Goal: Information Seeking & Learning: Learn about a topic

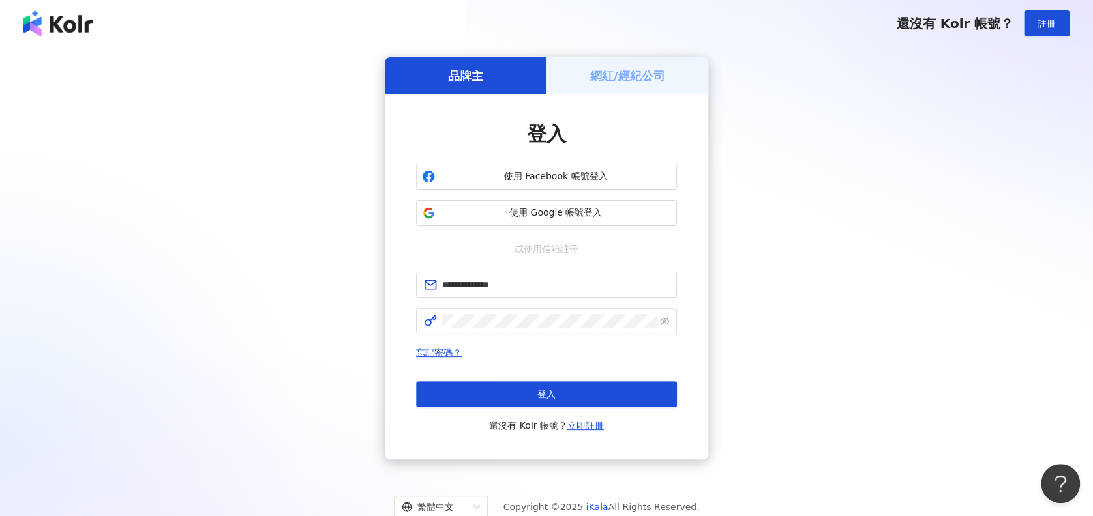
click at [641, 392] on button "登入" at bounding box center [546, 394] width 261 height 26
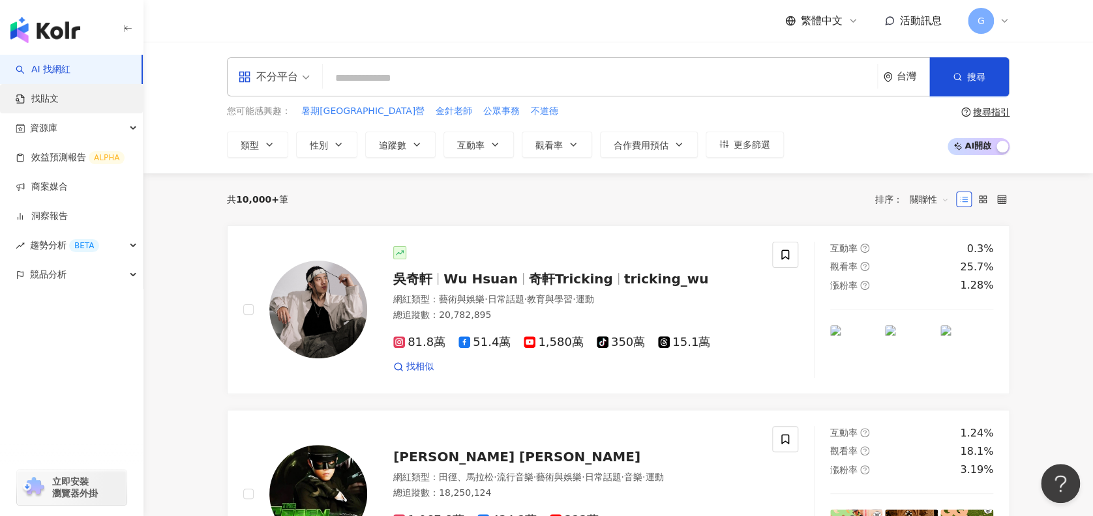
click at [59, 103] on link "找貼文" at bounding box center [37, 99] width 43 height 13
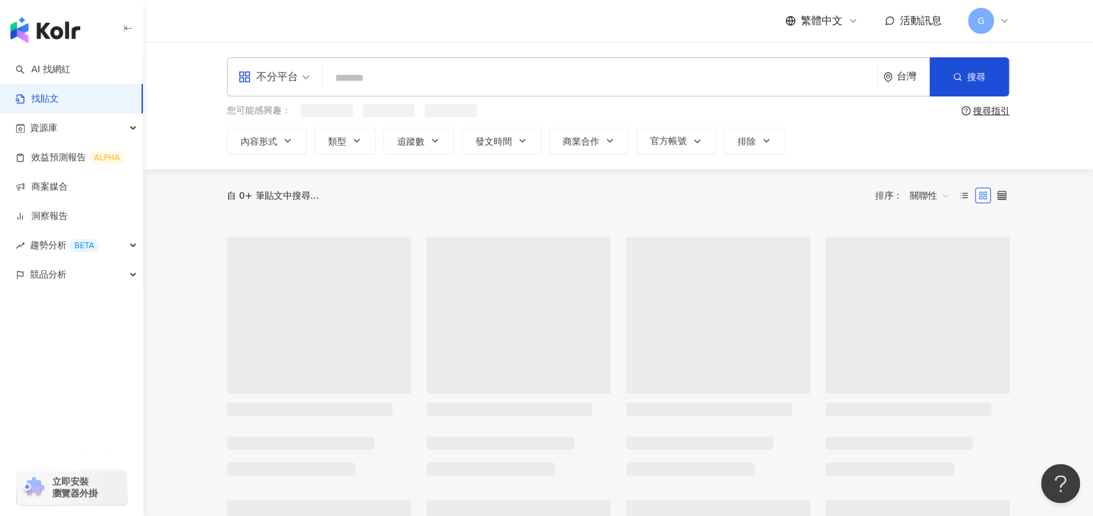
click at [432, 78] on input "search" at bounding box center [600, 78] width 544 height 28
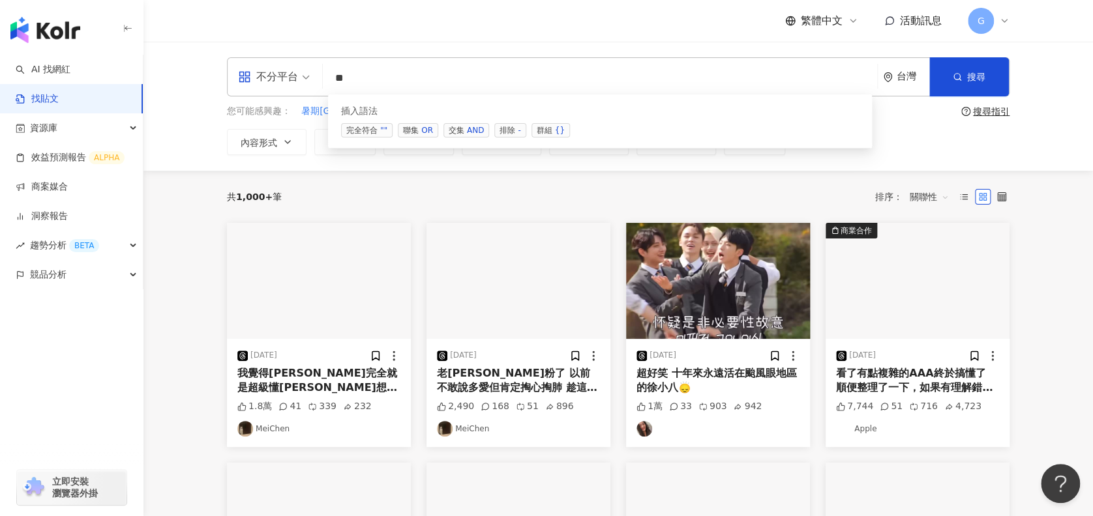
type input "*"
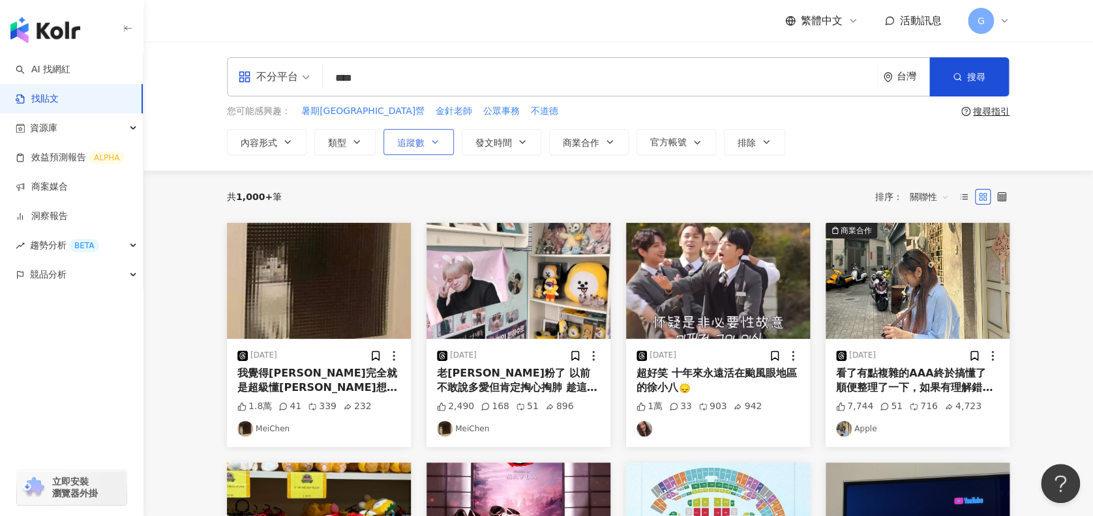
type input "****"
click at [435, 138] on icon "button" at bounding box center [435, 142] width 10 height 10
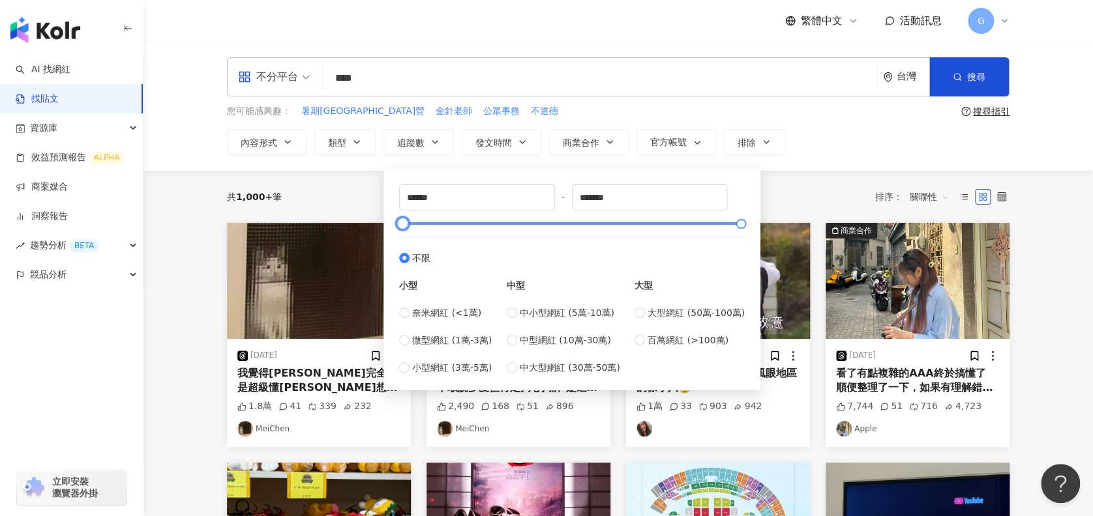
click at [490, 224] on div at bounding box center [572, 224] width 338 height 8
click at [529, 224] on div at bounding box center [572, 224] width 338 height 8
click at [569, 226] on div at bounding box center [572, 224] width 338 height 8
click at [548, 226] on div at bounding box center [572, 224] width 338 height 8
click at [503, 228] on div "****** - ******* 不限 小型 奈米網紅 (<1萬) 微型網紅 (1萬-3萬) 小型網紅 (3萬-5萬) 中型 中小型網紅 (5萬-10萬) 中…" at bounding box center [572, 280] width 346 height 190
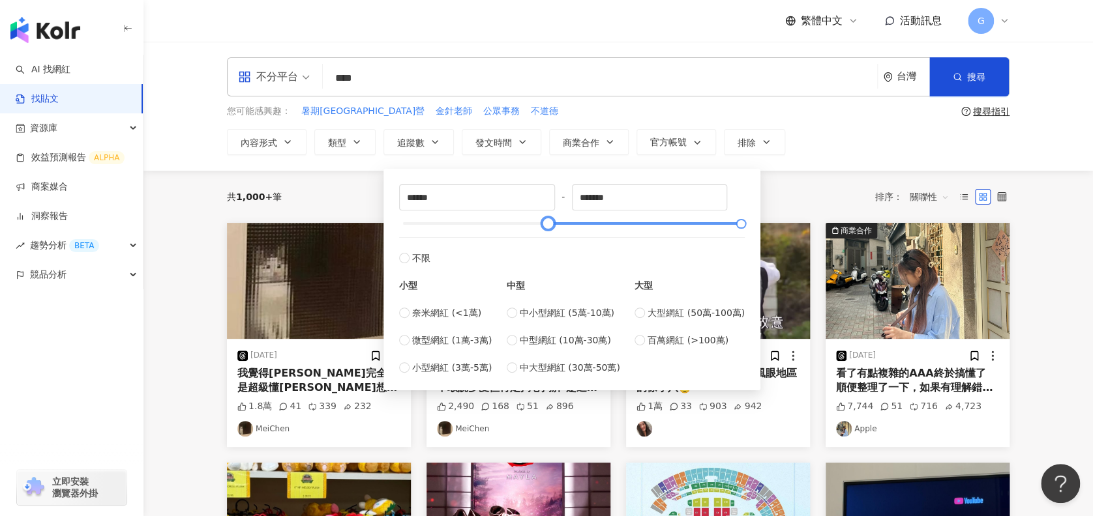
click at [501, 224] on div at bounding box center [572, 224] width 338 height 8
click at [479, 220] on div at bounding box center [572, 224] width 338 height 8
click at [469, 220] on div at bounding box center [572, 224] width 338 height 8
click at [466, 220] on div at bounding box center [469, 223] width 7 height 7
click at [457, 224] on div at bounding box center [572, 224] width 338 height 8
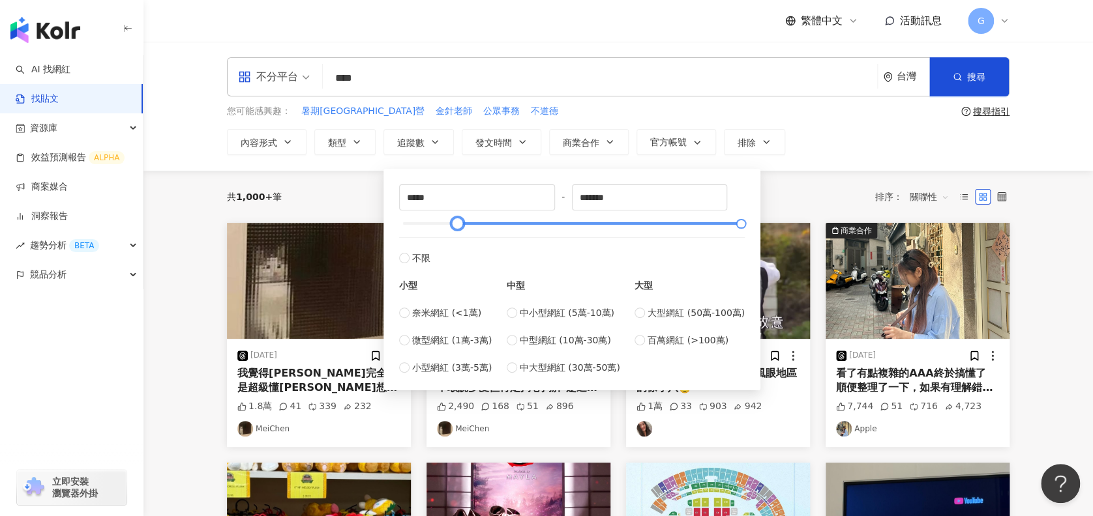
click at [435, 224] on div at bounding box center [572, 224] width 338 height 8
click at [439, 224] on div at bounding box center [435, 223] width 7 height 7
type input "******"
click at [444, 222] on div at bounding box center [572, 224] width 338 height 8
click at [970, 78] on span "搜尋" at bounding box center [976, 77] width 18 height 10
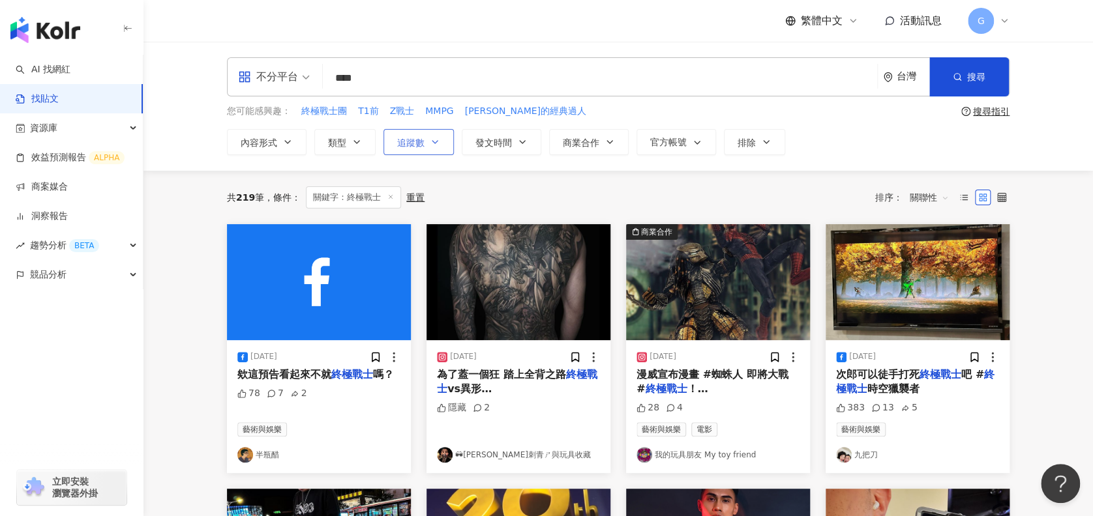
click at [425, 142] on button "追蹤數" at bounding box center [418, 142] width 70 height 26
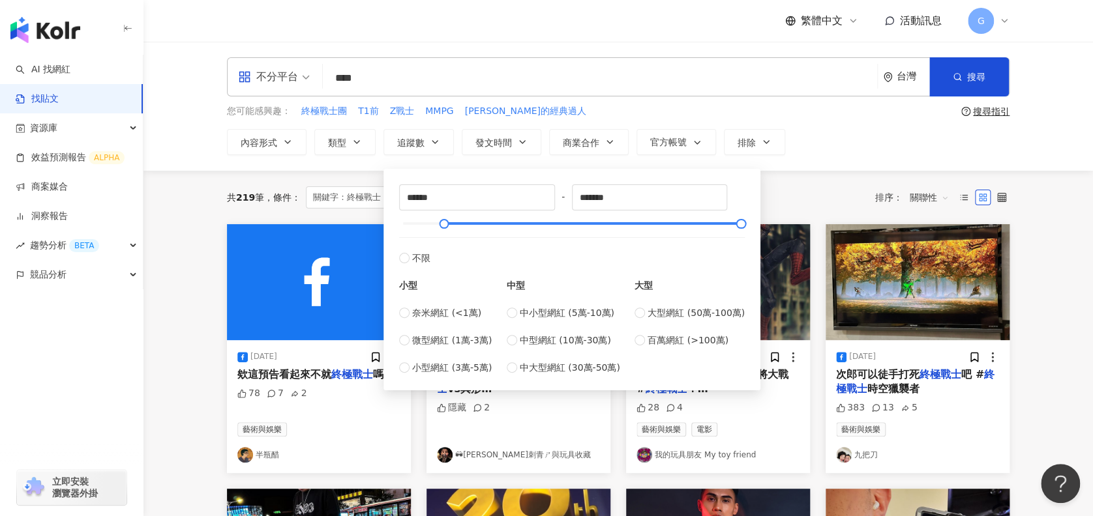
click at [844, 160] on div "不分平台 **** 台灣 搜尋 searchOperator 插入語法 完全符合 "" 聯集 OR 交集 AND 排除 - 群組 {} 您可能感興趣： 終極戰…" at bounding box center [617, 106] width 949 height 129
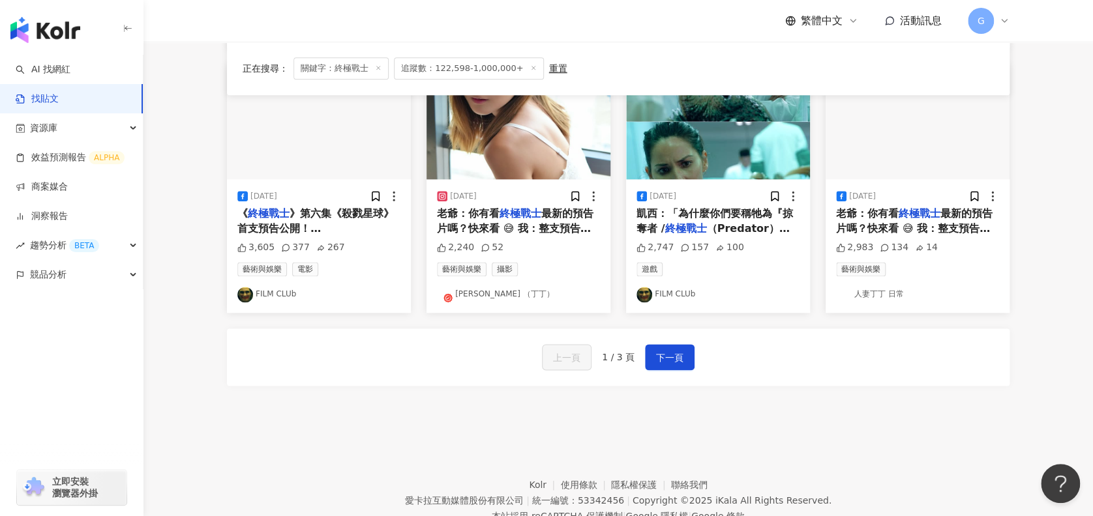
scroll to position [695, 0]
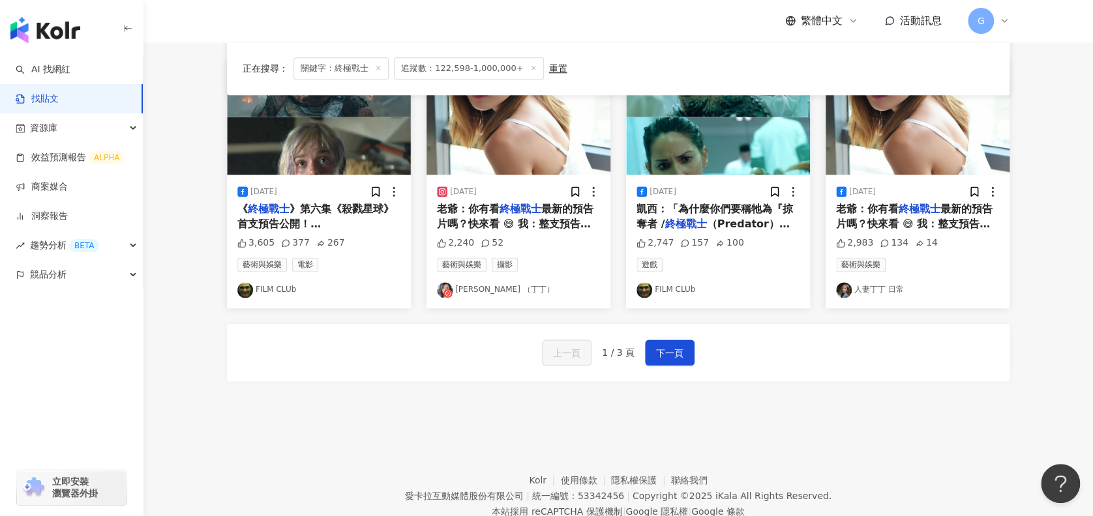
drag, startPoint x: 533, startPoint y: 220, endPoint x: 383, endPoint y: 389, distance: 225.8
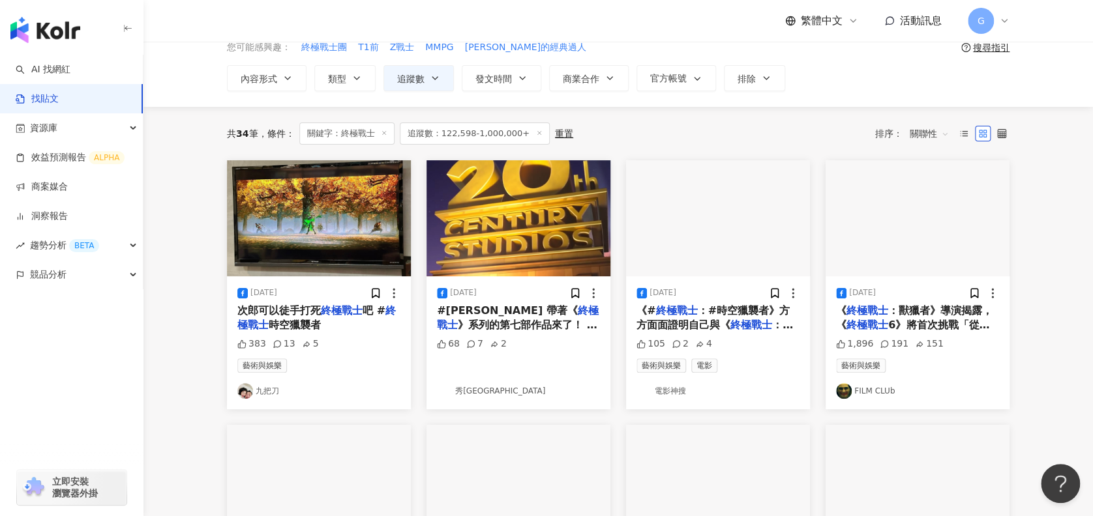
scroll to position [0, 0]
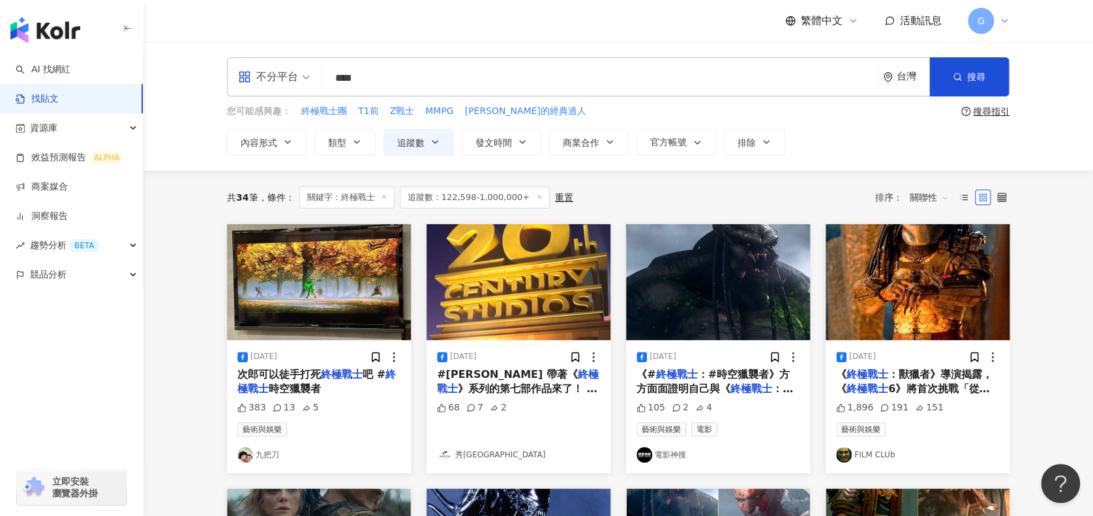
click at [307, 389] on span "時空獵襲者" at bounding box center [295, 389] width 52 height 12
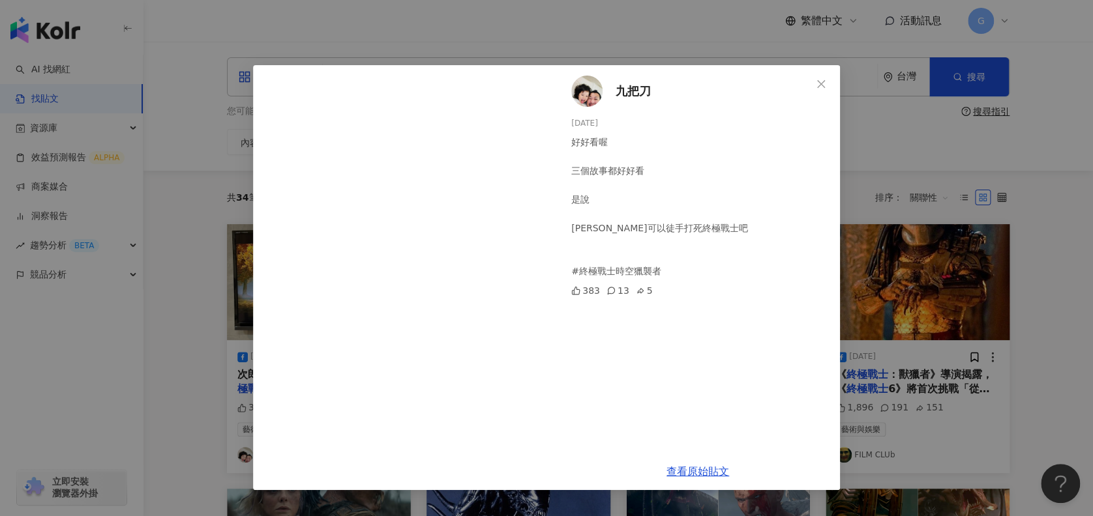
click at [193, 376] on div "九把刀 [DATE] 好好看喔 三個故事都好好看 是說 [PERSON_NAME]可以徒手打死終極戰士吧 #終極戰士時空獵襲者 383 13 5 查看原始貼文" at bounding box center [546, 258] width 1093 height 516
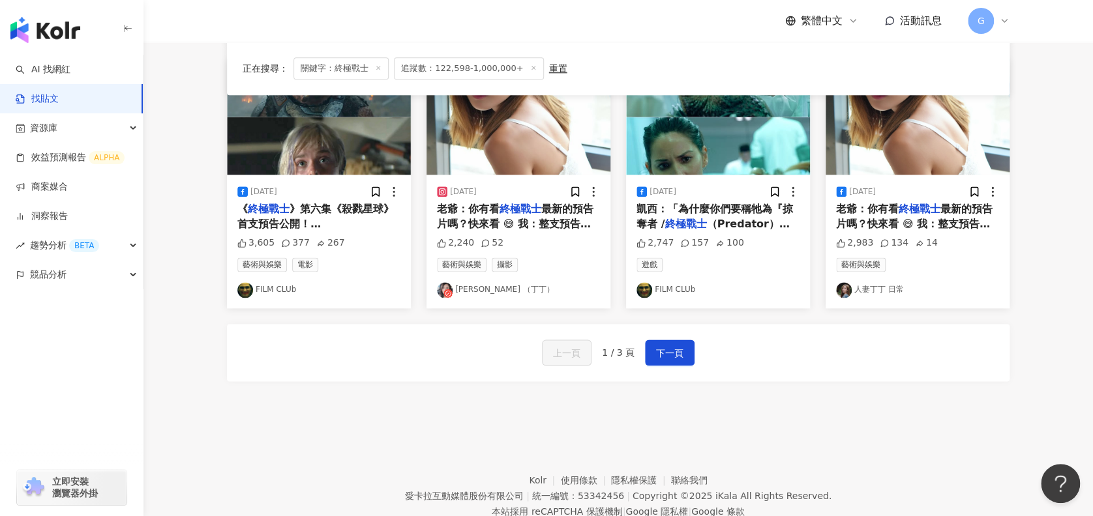
scroll to position [736, 0]
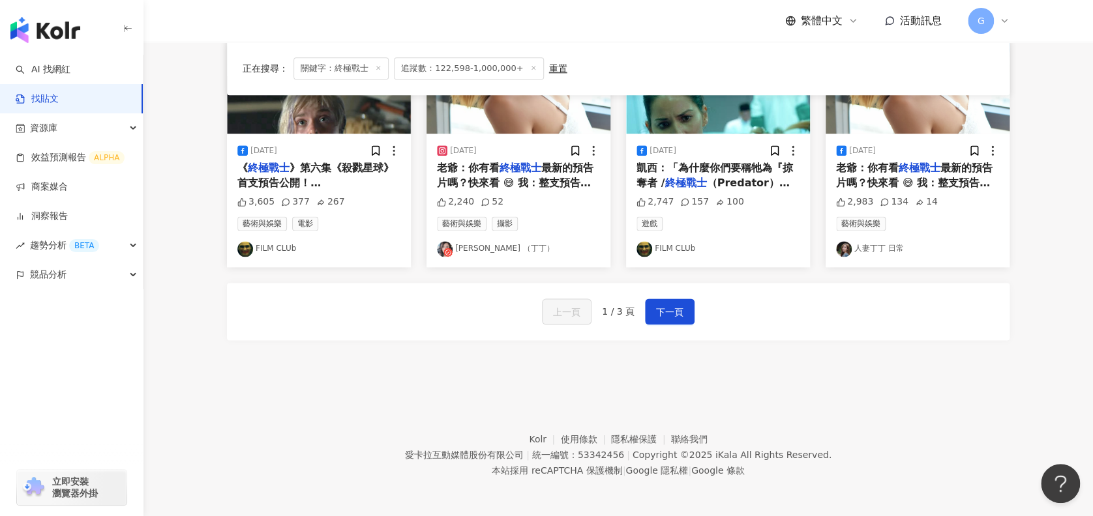
click at [506, 181] on span "最新的預告片嗎？快來看 😅 我：整支預告片的氛圍很不錯……😲 老爺：直到那隻" at bounding box center [517, 190] width 160 height 56
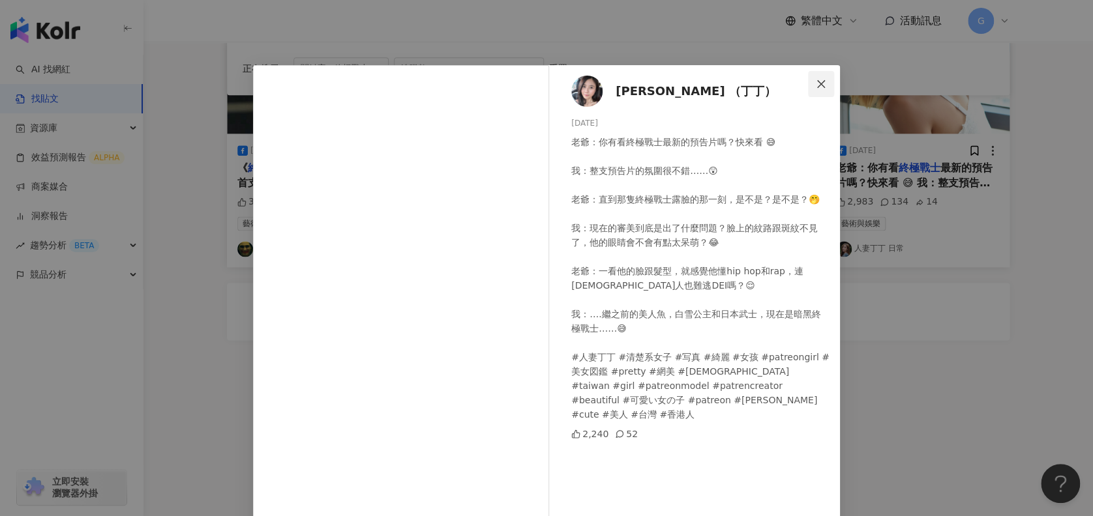
click at [816, 85] on icon "close" at bounding box center [821, 84] width 10 height 10
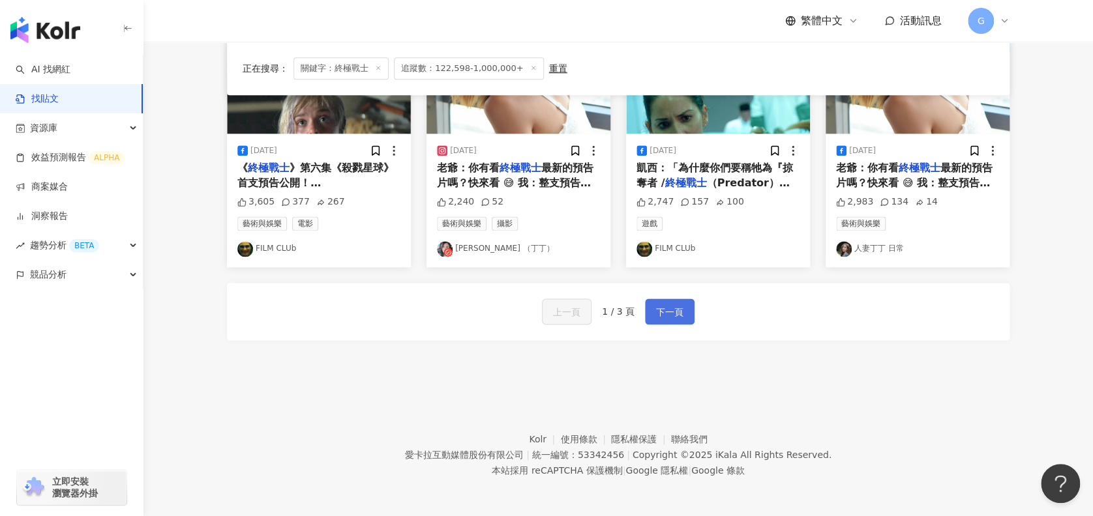
click at [671, 306] on span "下一頁" at bounding box center [669, 313] width 27 height 16
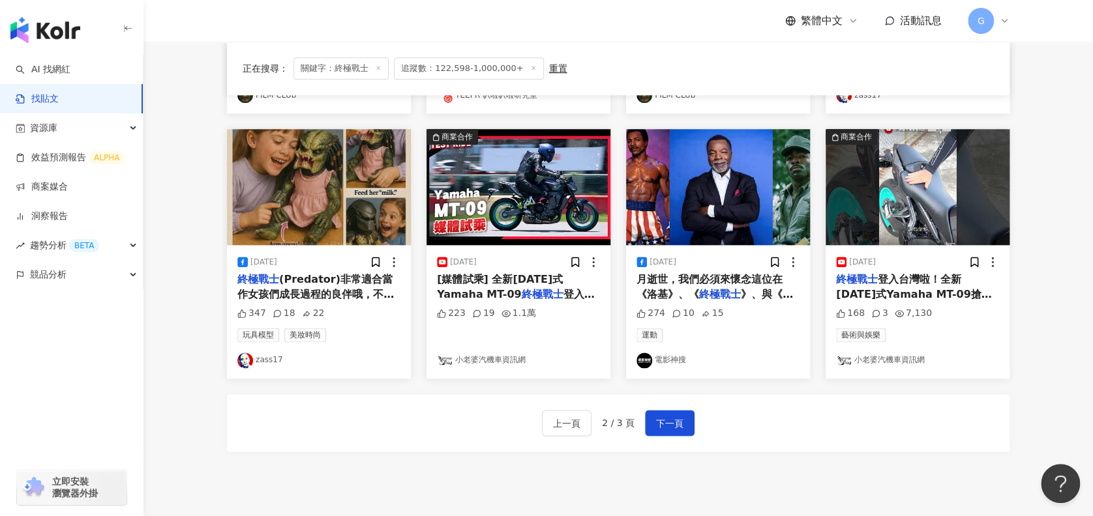
scroll to position [695, 0]
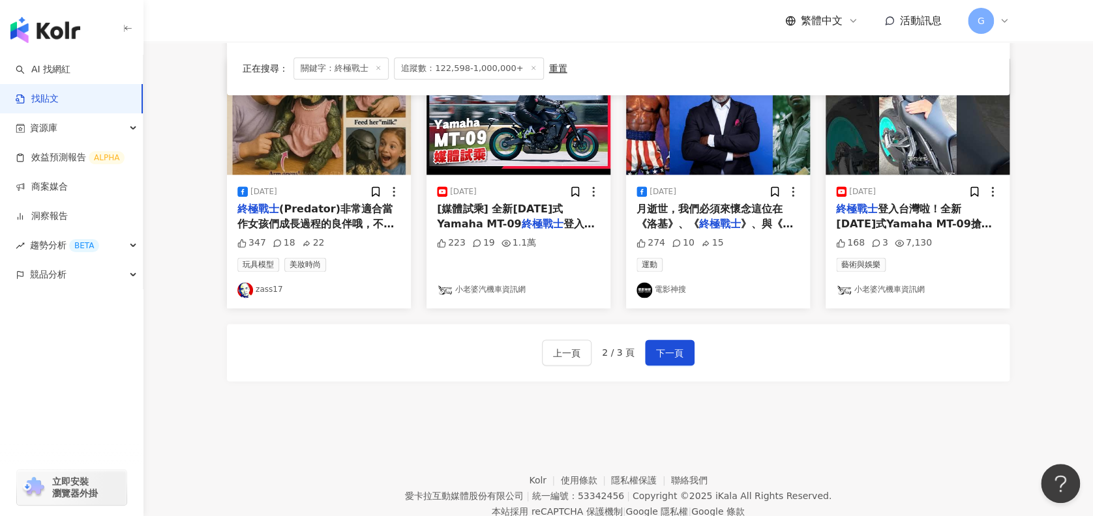
drag, startPoint x: 316, startPoint y: 224, endPoint x: 280, endPoint y: 212, distance: 37.7
click at [280, 212] on span "(Predator)非常適合當作女孩們成長過程的良伴哦，不但可以餵牠(還是祂？)，還可以梳頭髮綁辮子來做造型，甚至有完整的系列可供收集，送禮自用兩相宜，您還遲…" at bounding box center [317, 267] width 160 height 129
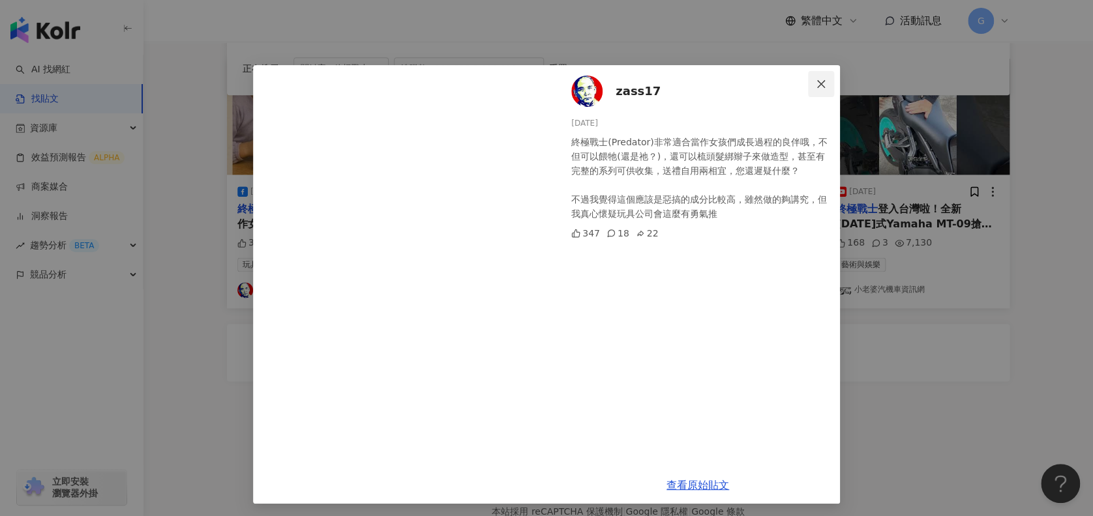
click at [816, 81] on icon "close" at bounding box center [821, 84] width 10 height 10
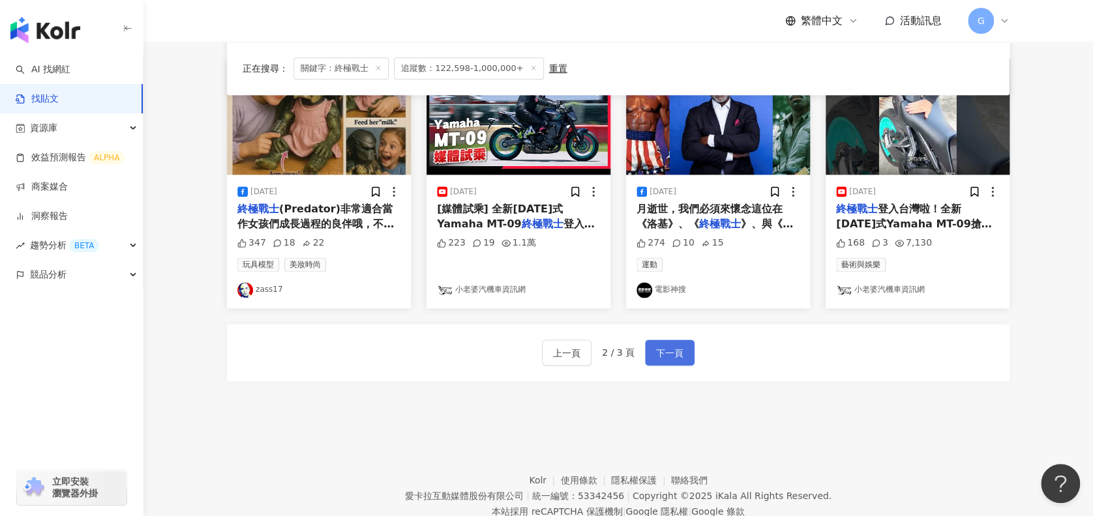
click at [684, 356] on button "下一頁" at bounding box center [670, 353] width 50 height 26
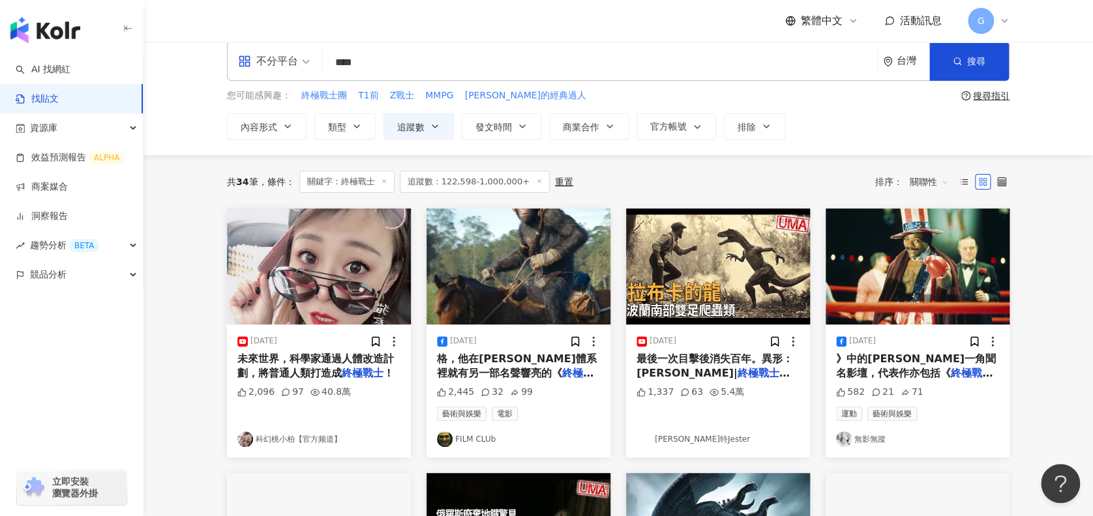
scroll to position [0, 0]
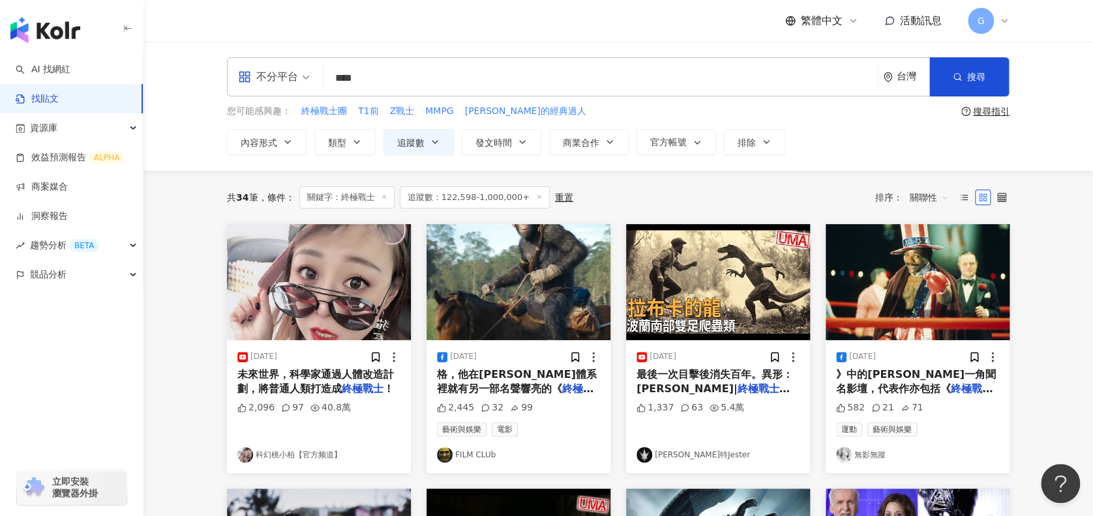
drag, startPoint x: 376, startPoint y: 82, endPoint x: 303, endPoint y: 76, distance: 73.3
click at [303, 76] on div "不分平台 終極戰士 **** 台灣 搜尋 searchOperator 插入語法 完全符合 "" 聯集 OR 交集 AND 排除 - 群組 {}" at bounding box center [618, 76] width 783 height 39
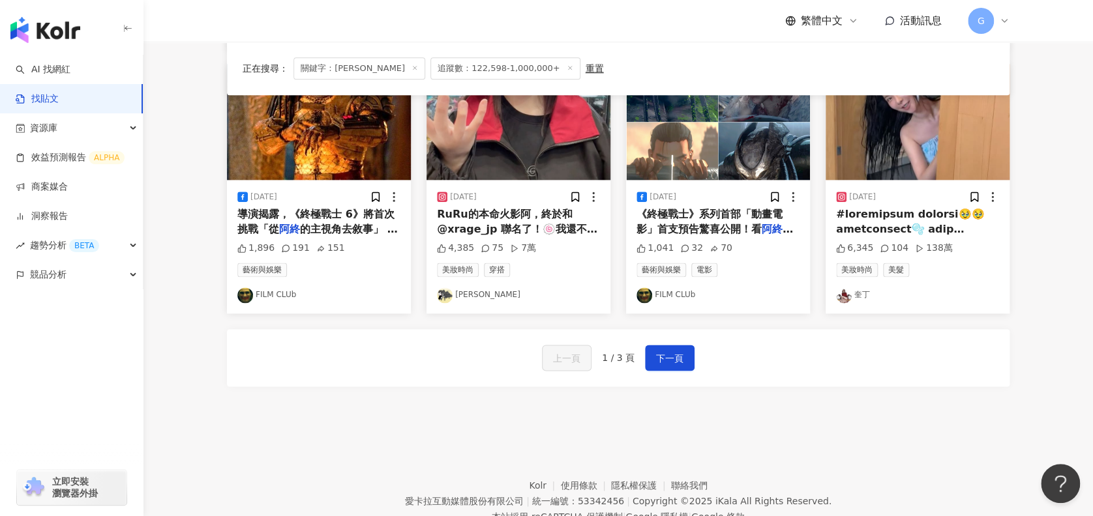
scroll to position [695, 0]
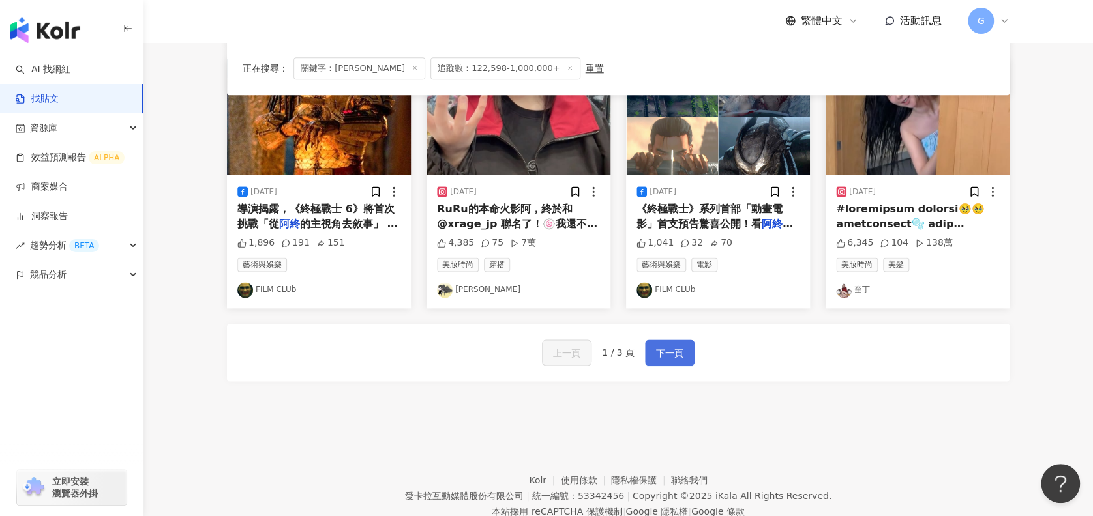
click at [678, 348] on span "下一頁" at bounding box center [669, 354] width 27 height 16
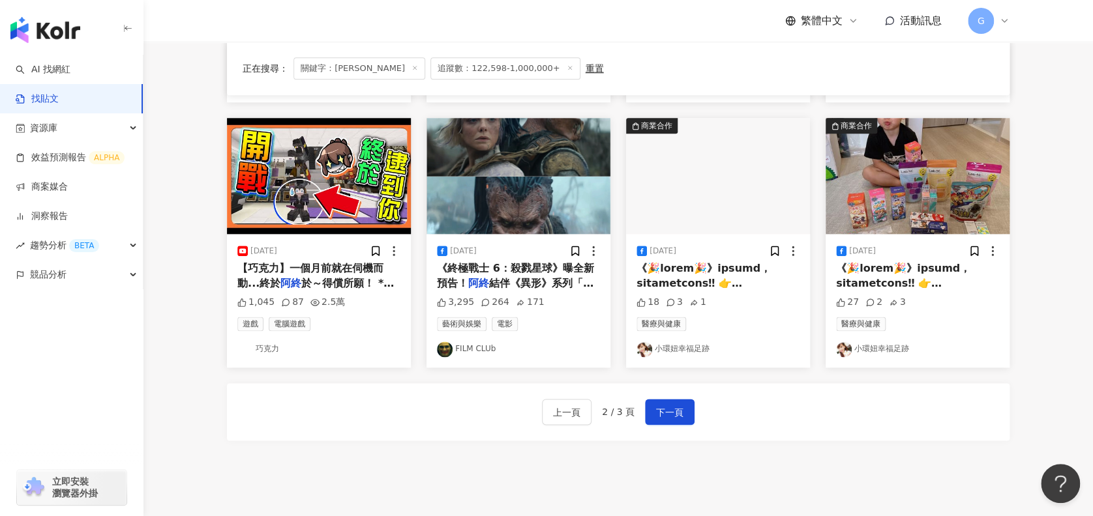
scroll to position [608, 0]
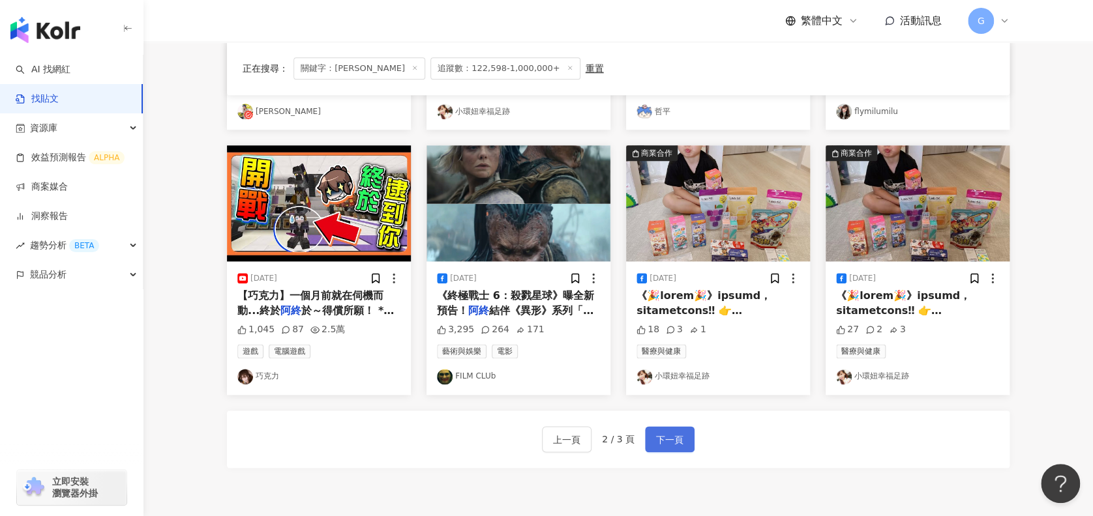
click at [687, 442] on button "下一頁" at bounding box center [670, 439] width 50 height 26
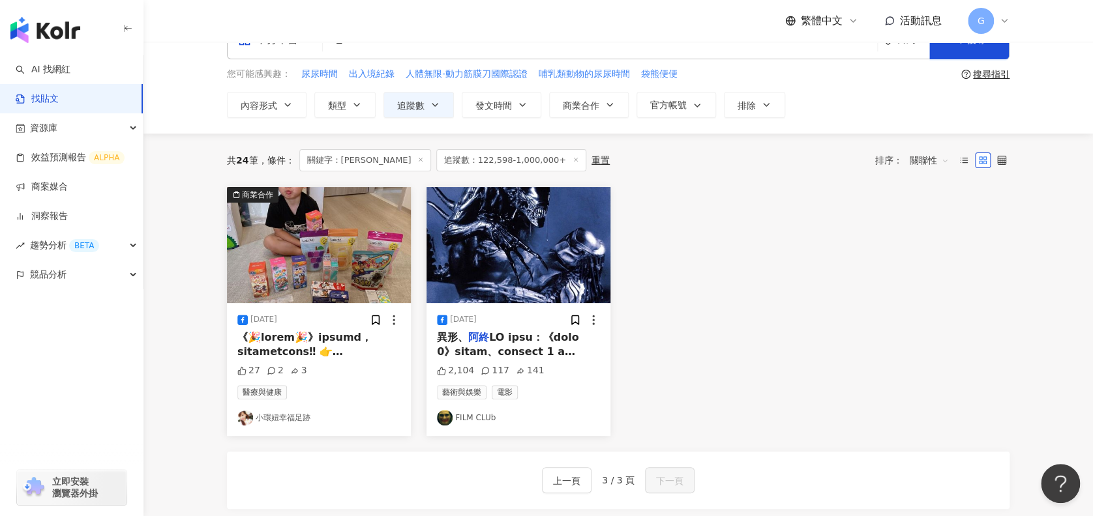
scroll to position [0, 0]
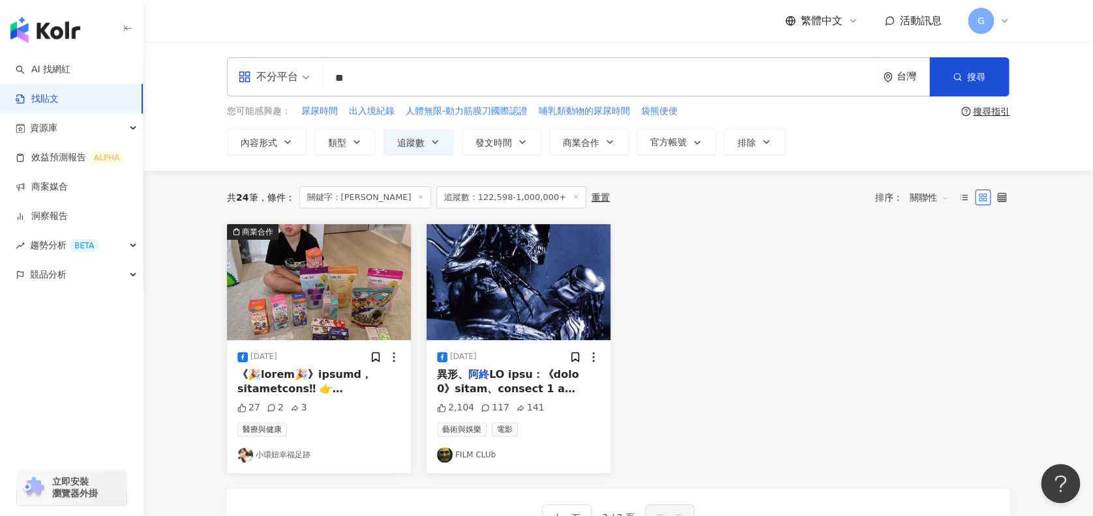
drag, startPoint x: 391, startPoint y: 83, endPoint x: 335, endPoint y: 77, distance: 57.1
click at [335, 77] on input "**" at bounding box center [600, 78] width 544 height 28
type input "**"
click at [944, 72] on button "搜尋" at bounding box center [969, 76] width 80 height 39
click at [974, 72] on span "搜尋" at bounding box center [976, 77] width 18 height 10
